Goal: Task Accomplishment & Management: Use online tool/utility

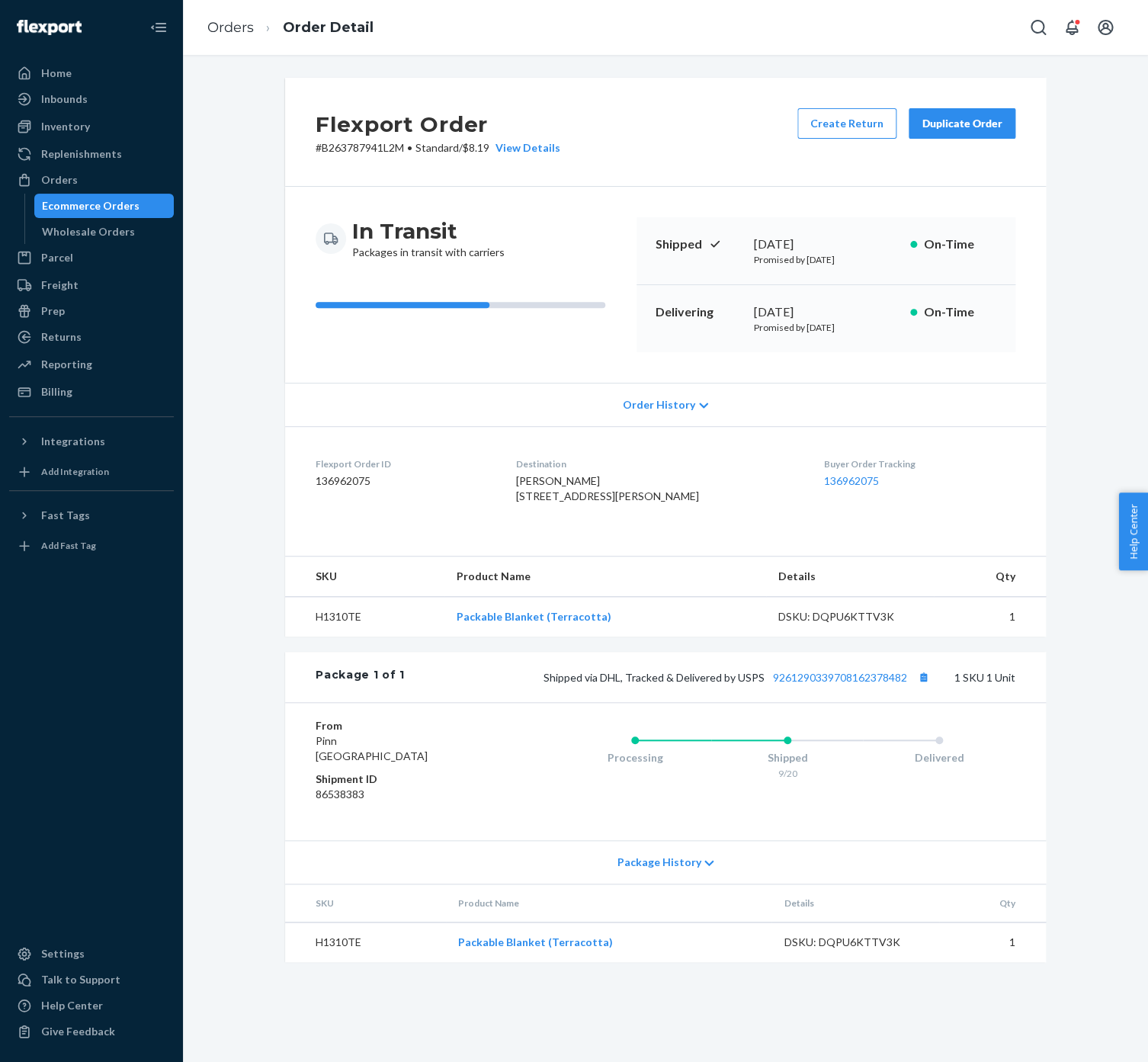
click at [127, 195] on link "Ecommerce Orders" at bounding box center [104, 205] width 140 height 24
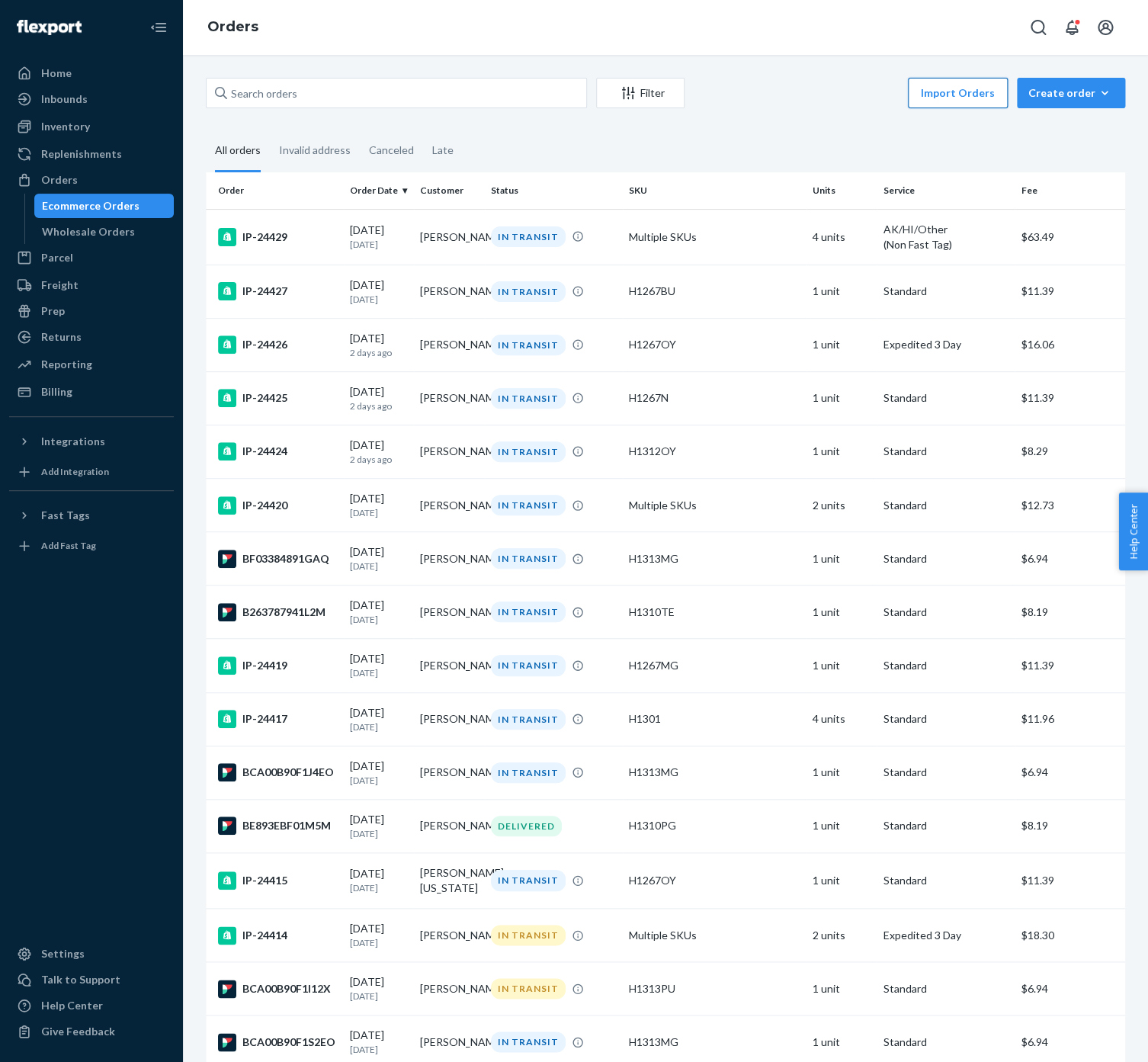
click at [972, 83] on button "Import Orders" at bounding box center [958, 92] width 100 height 30
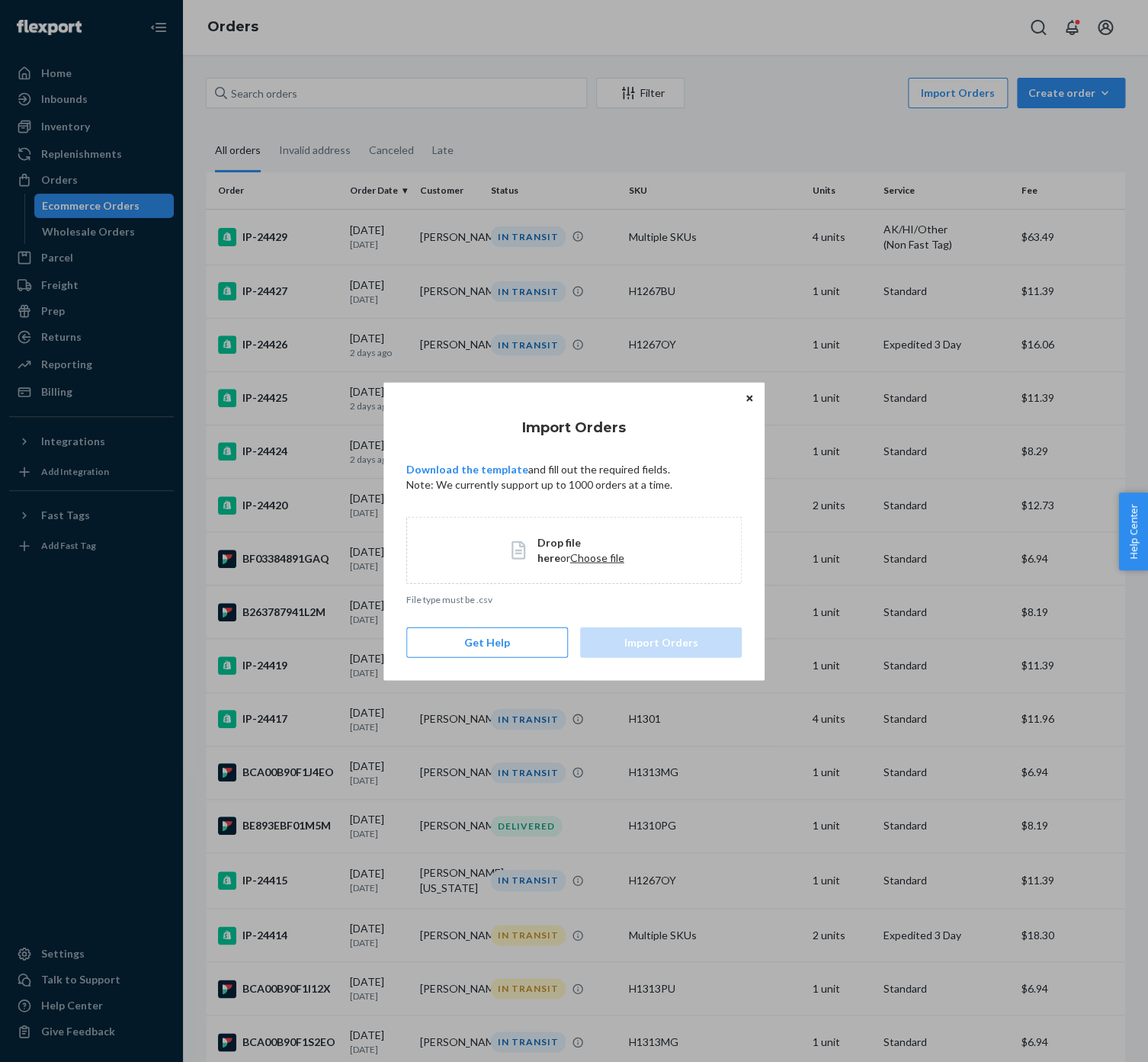
click at [551, 535] on span "Drop file here or Choose file" at bounding box center [587, 549] width 100 height 30
click at [675, 631] on button "Import Orders" at bounding box center [661, 641] width 162 height 30
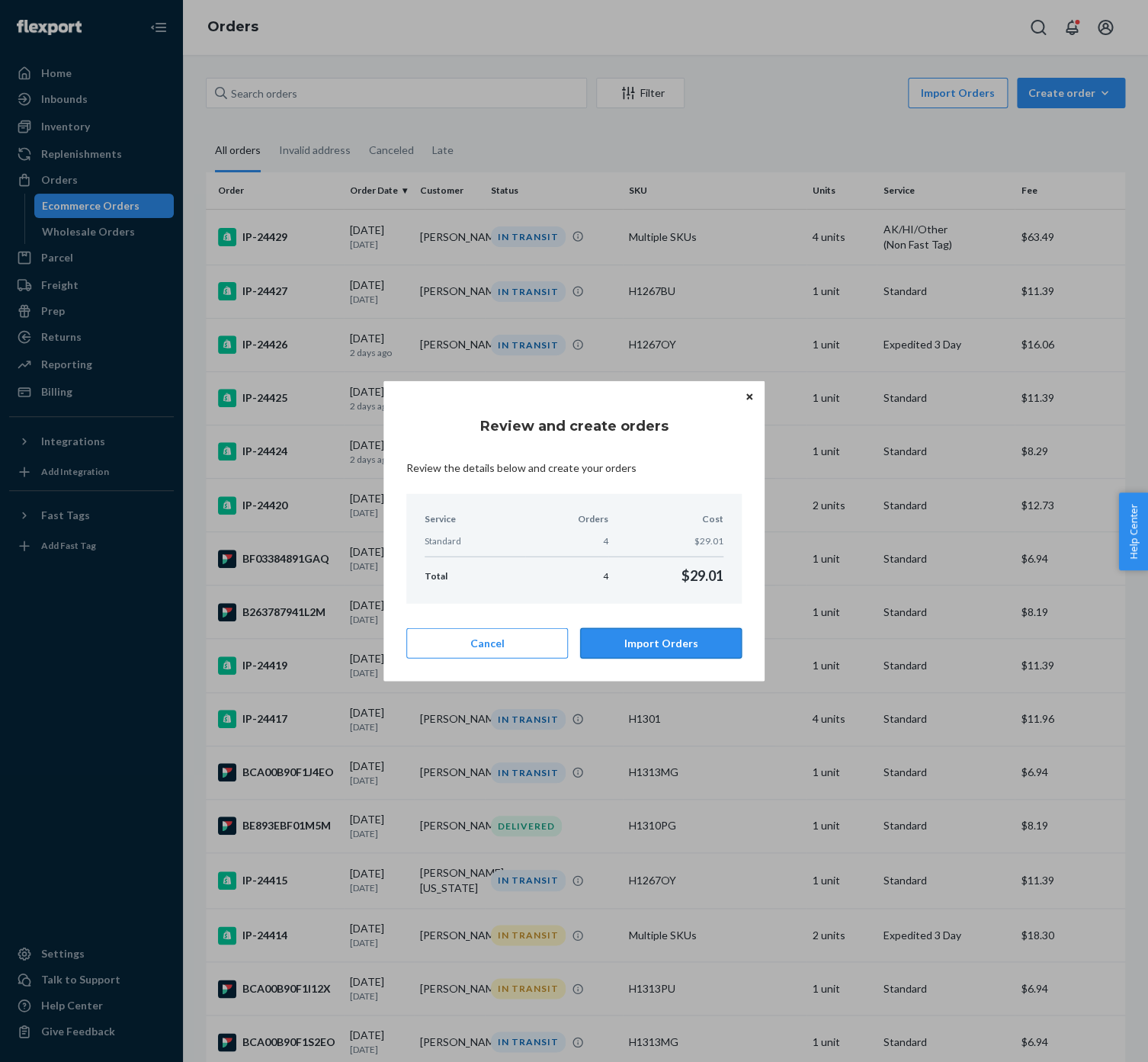
click at [677, 646] on button "Import Orders" at bounding box center [661, 642] width 162 height 30
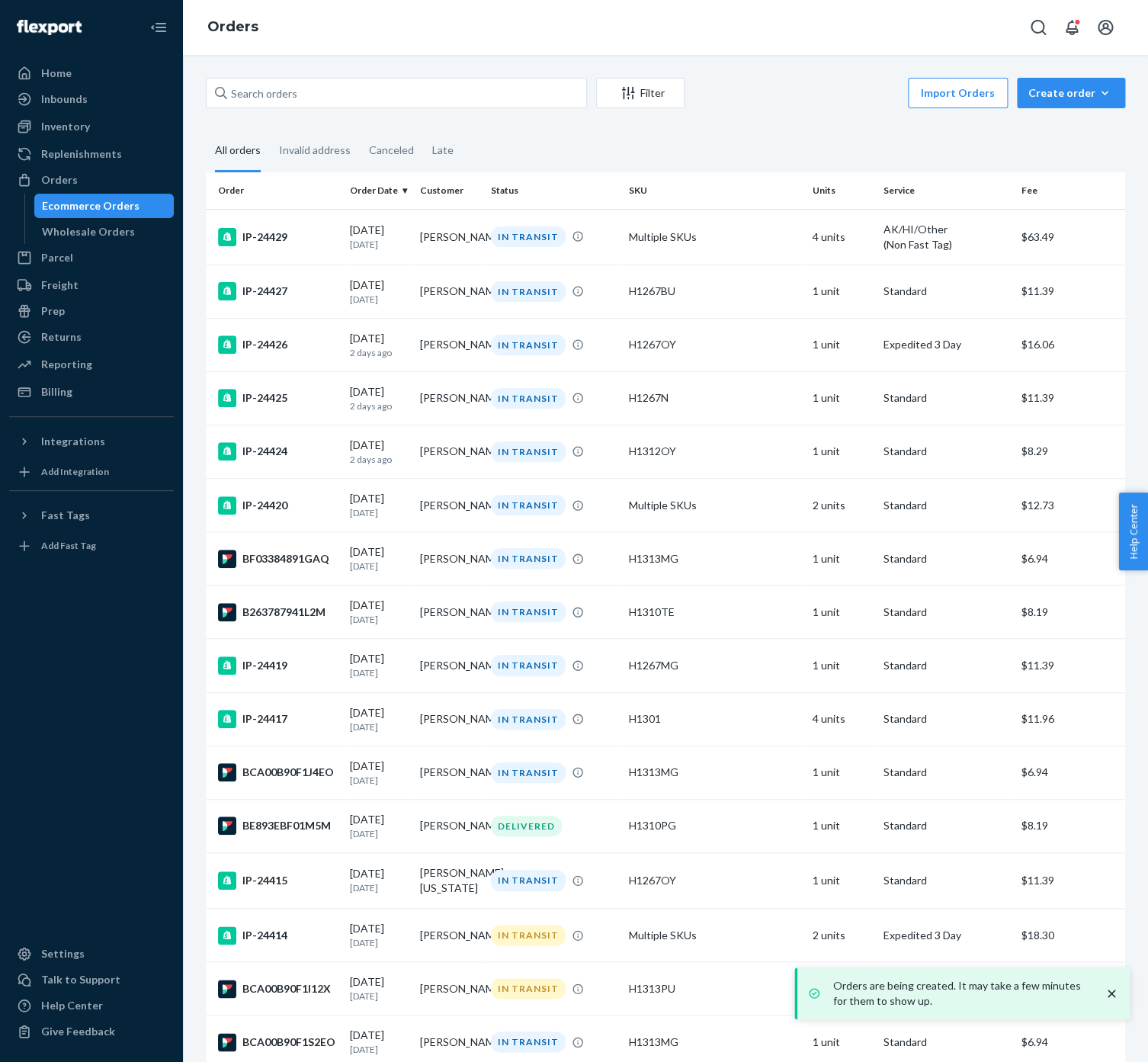
click at [1108, 992] on icon "close toast" at bounding box center [1112, 994] width 16 height 16
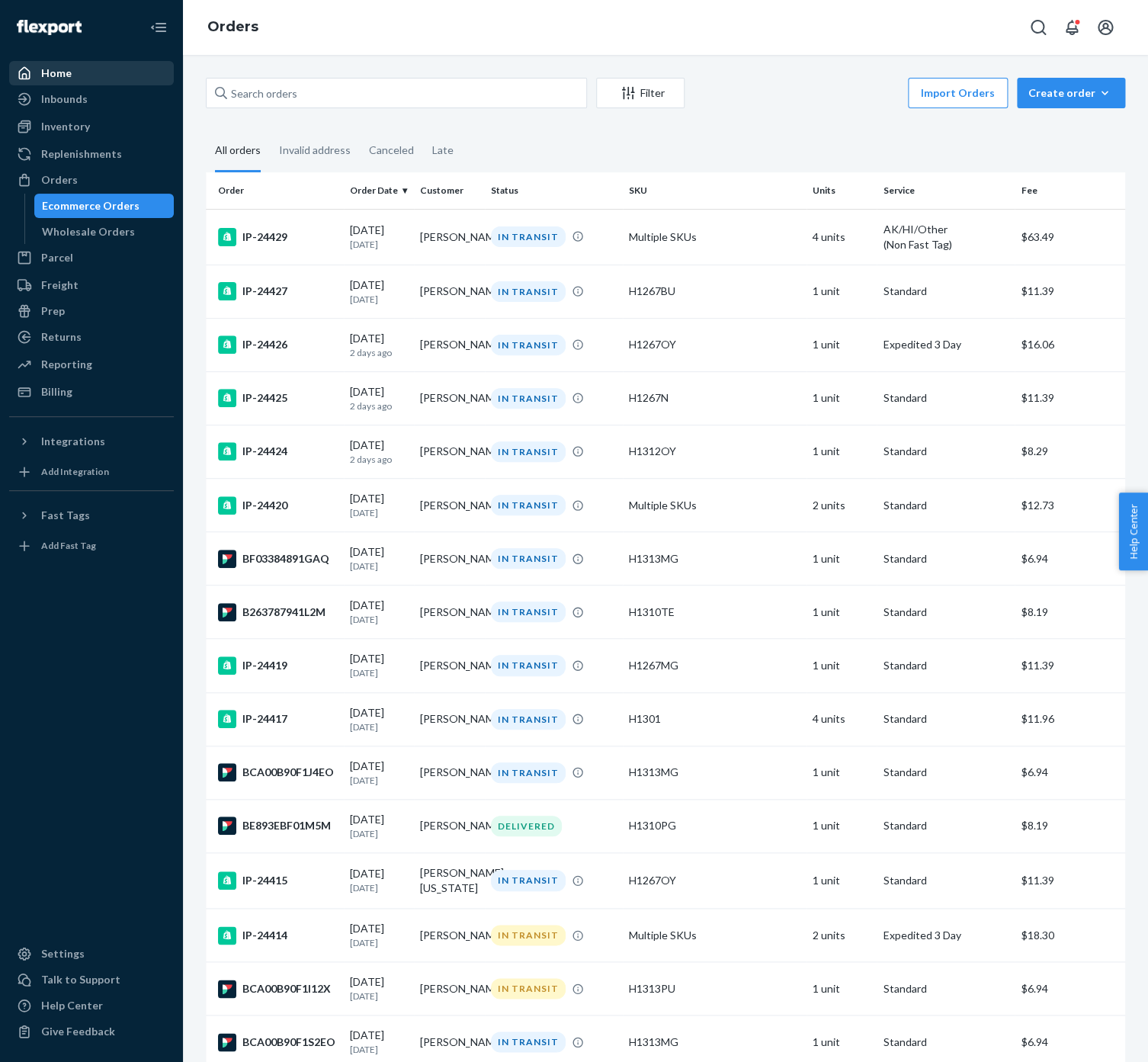
click at [45, 81] on div "Home" at bounding box center [92, 73] width 162 height 21
